Goal: Information Seeking & Learning: Find specific fact

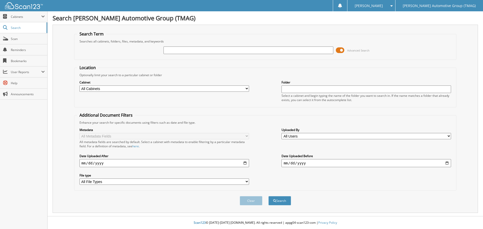
click at [179, 52] on input "text" at bounding box center [249, 51] width 170 height 8
type input "c25509"
click at [268, 196] on button "Search" at bounding box center [279, 200] width 23 height 9
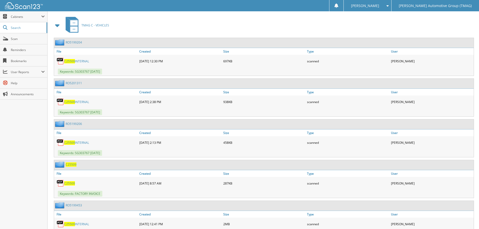
scroll to position [243, 0]
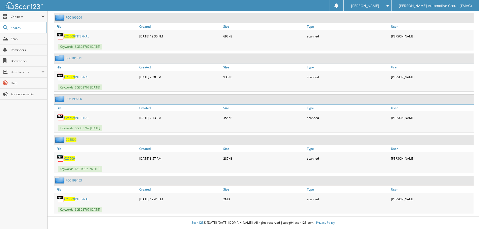
click at [74, 139] on span "C25509" at bounding box center [71, 140] width 11 height 4
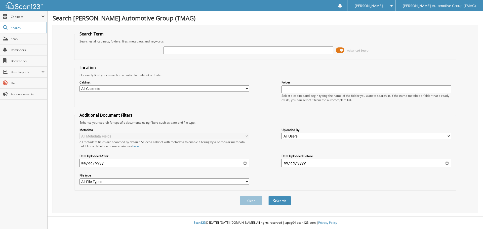
click at [179, 50] on input "text" at bounding box center [249, 51] width 170 height 8
type input "H25747"
click at [268, 196] on button "Search" at bounding box center [279, 200] width 23 height 9
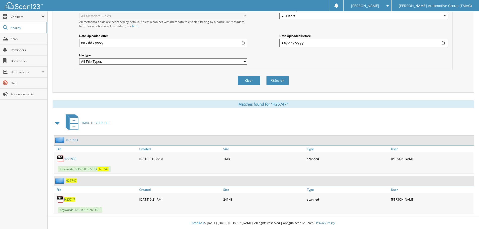
scroll to position [121, 0]
click at [72, 180] on span "H25747" at bounding box center [71, 180] width 11 height 4
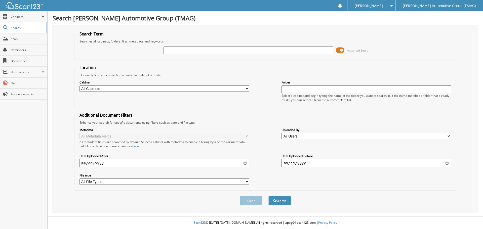
click at [177, 50] on input "text" at bounding box center [249, 51] width 170 height 8
type input "503304"
click at [268, 196] on button "Search" at bounding box center [279, 200] width 23 height 9
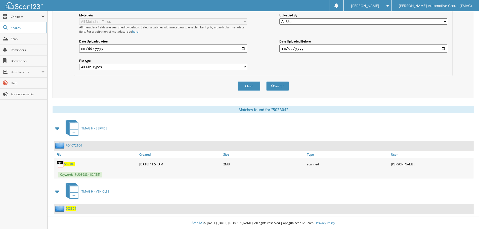
scroll to position [115, 0]
click at [72, 211] on div "503304" at bounding box center [65, 208] width 22 height 6
click at [73, 208] on span "503304" at bounding box center [71, 208] width 11 height 4
